Goal: Transaction & Acquisition: Book appointment/travel/reservation

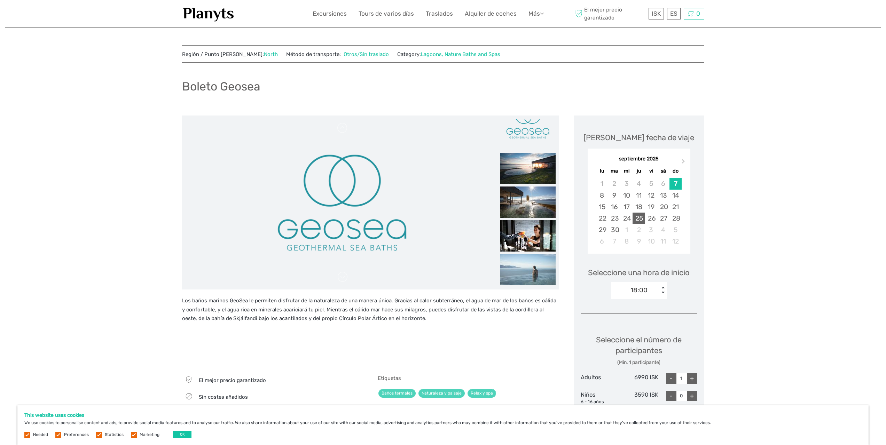
click at [641, 219] on div "25" at bounding box center [639, 218] width 12 height 11
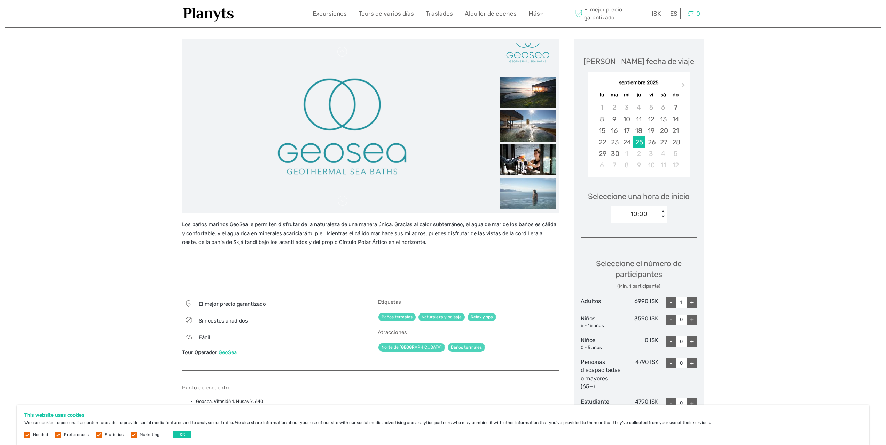
scroll to position [104, 0]
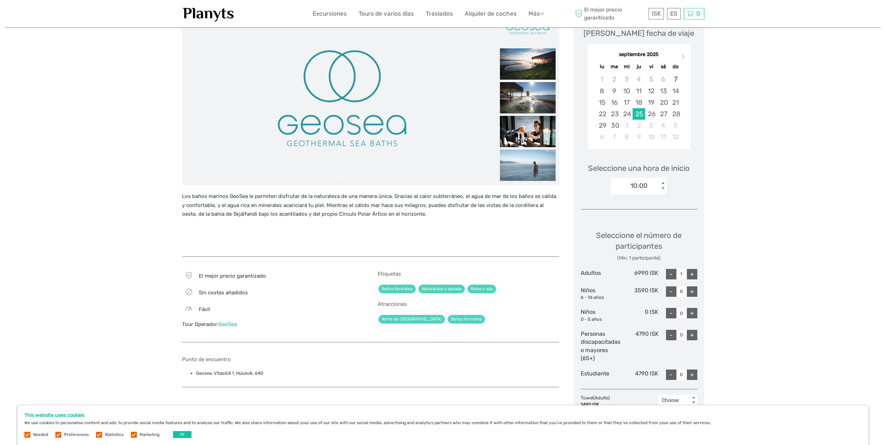
click at [662, 189] on div "< >" at bounding box center [663, 185] width 6 height 7
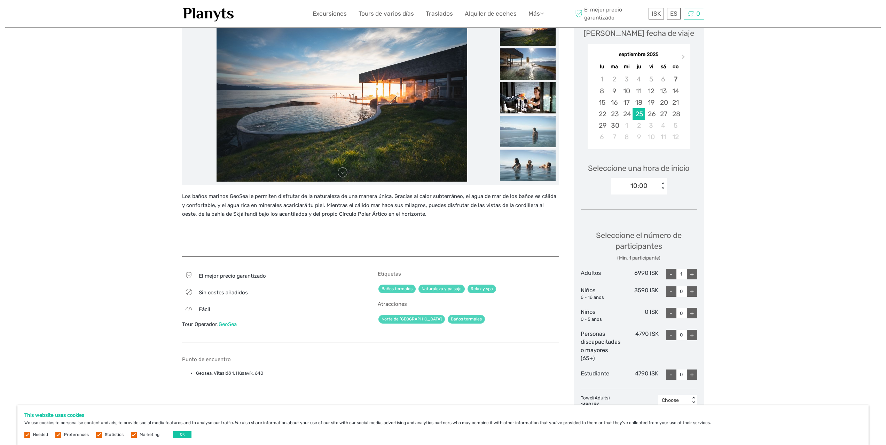
click at [668, 197] on div "Seleccione una hora de inicio 10:00 < >" at bounding box center [639, 176] width 117 height 45
click at [649, 184] on div "10:00" at bounding box center [635, 186] width 48 height 10
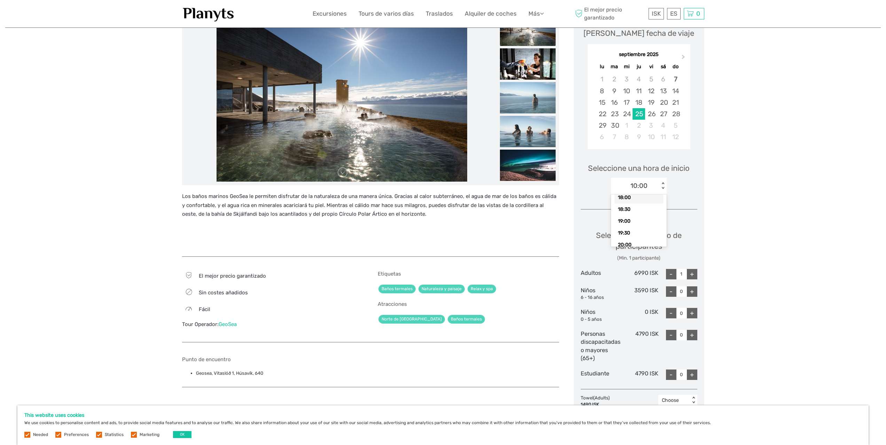
scroll to position [209, 0]
click at [632, 213] on div "19:00" at bounding box center [639, 211] width 49 height 12
click at [694, 275] on div "+" at bounding box center [692, 274] width 10 height 10
type input "2"
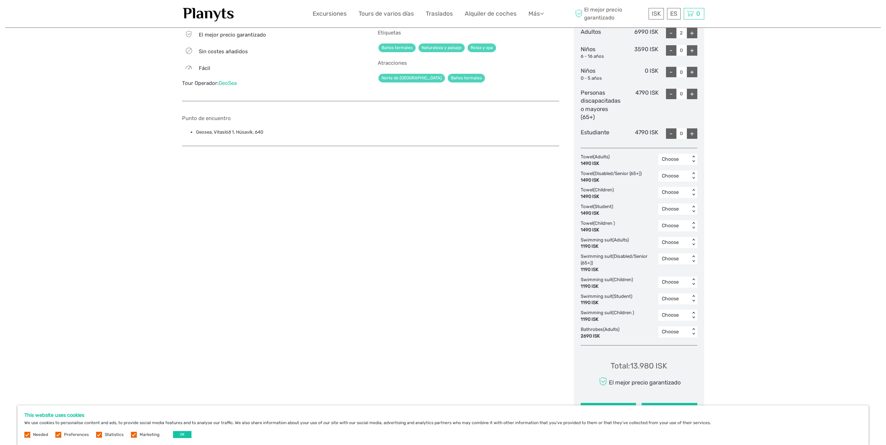
scroll to position [383, 0]
